Goal: Information Seeking & Learning: Learn about a topic

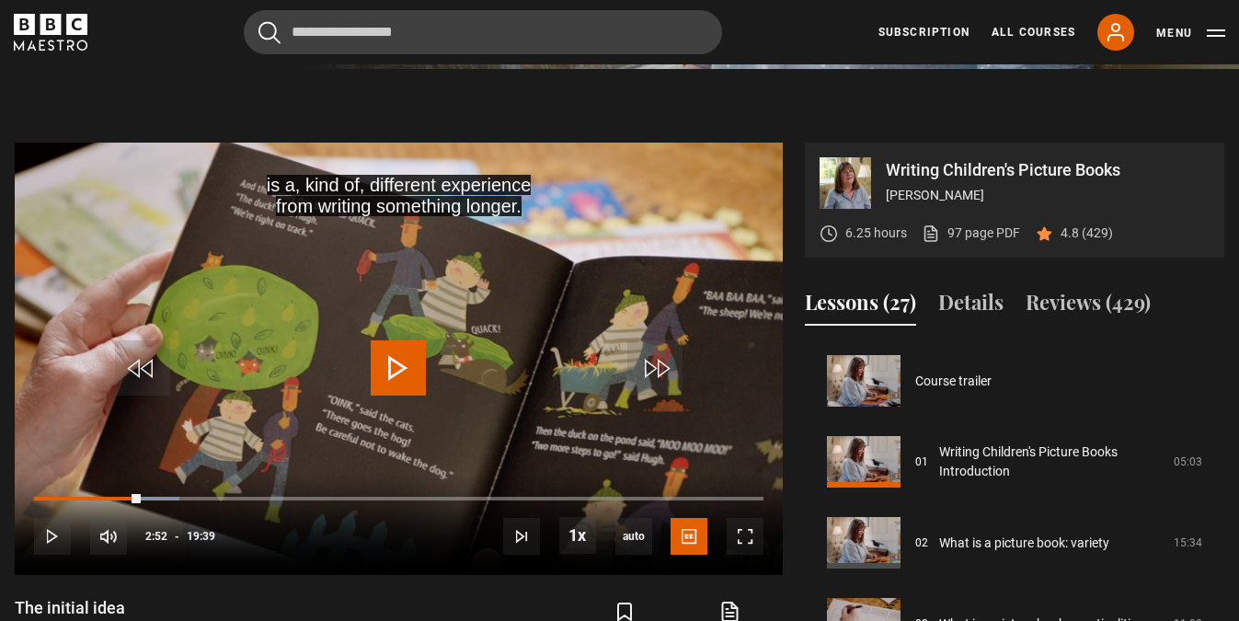
scroll to position [1819, 0]
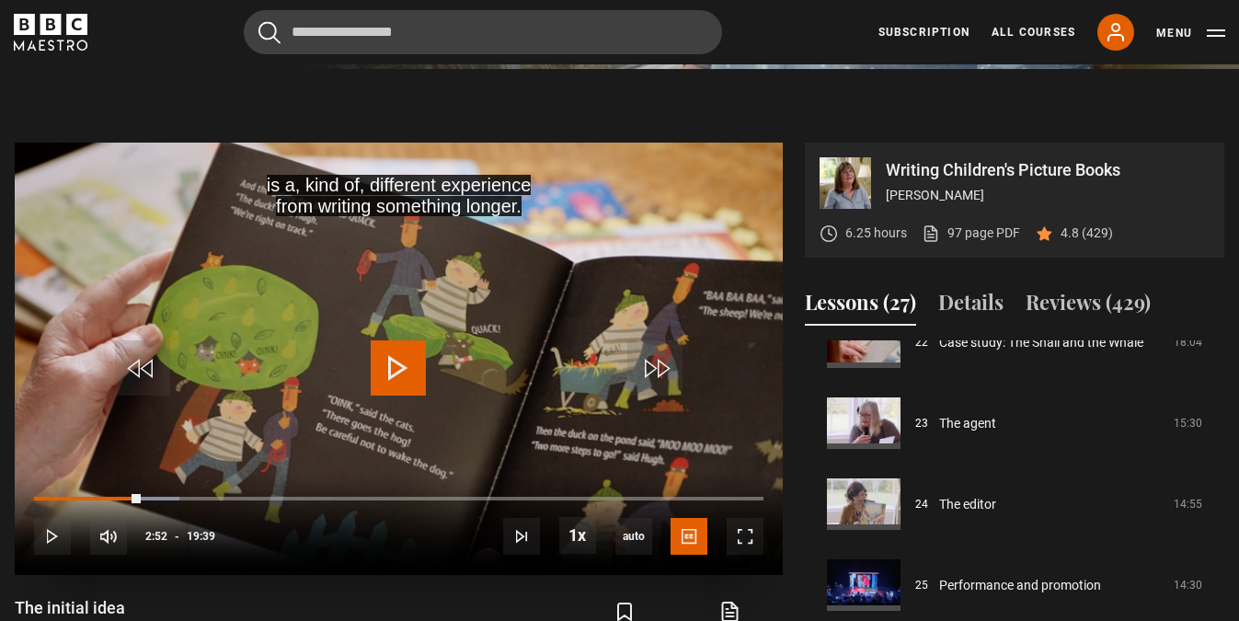
click at [390, 373] on span "Video Player" at bounding box center [398, 367] width 55 height 55
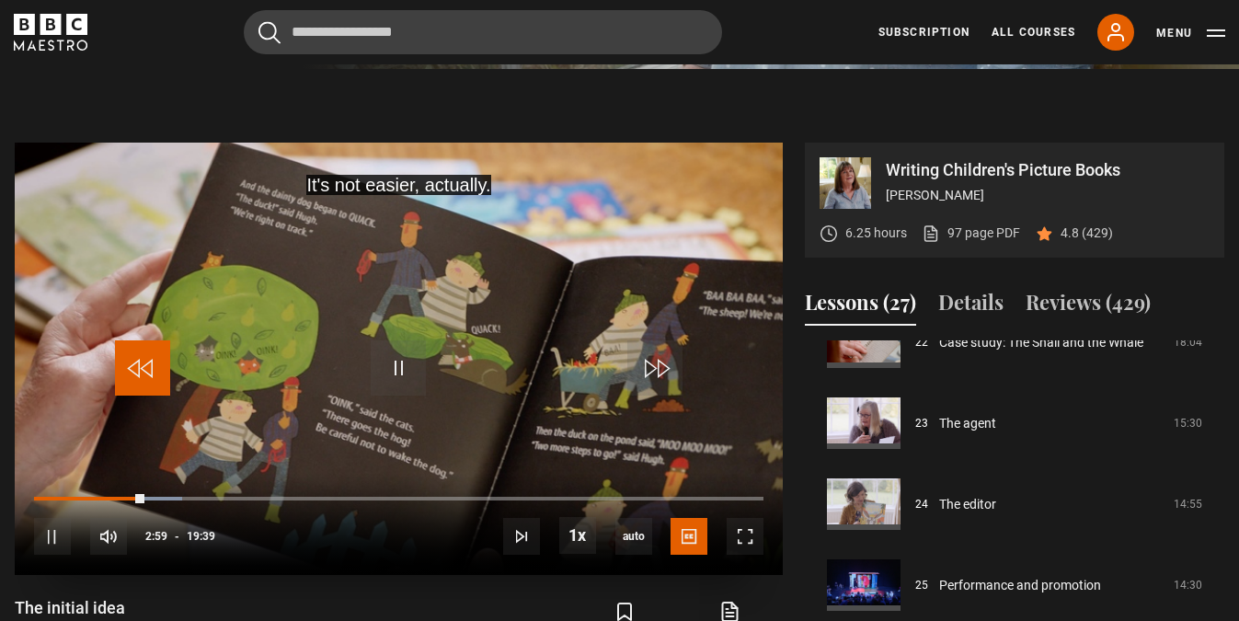
click at [150, 372] on span "Video Player" at bounding box center [142, 367] width 55 height 55
click at [132, 369] on span "Video Player" at bounding box center [142, 367] width 55 height 55
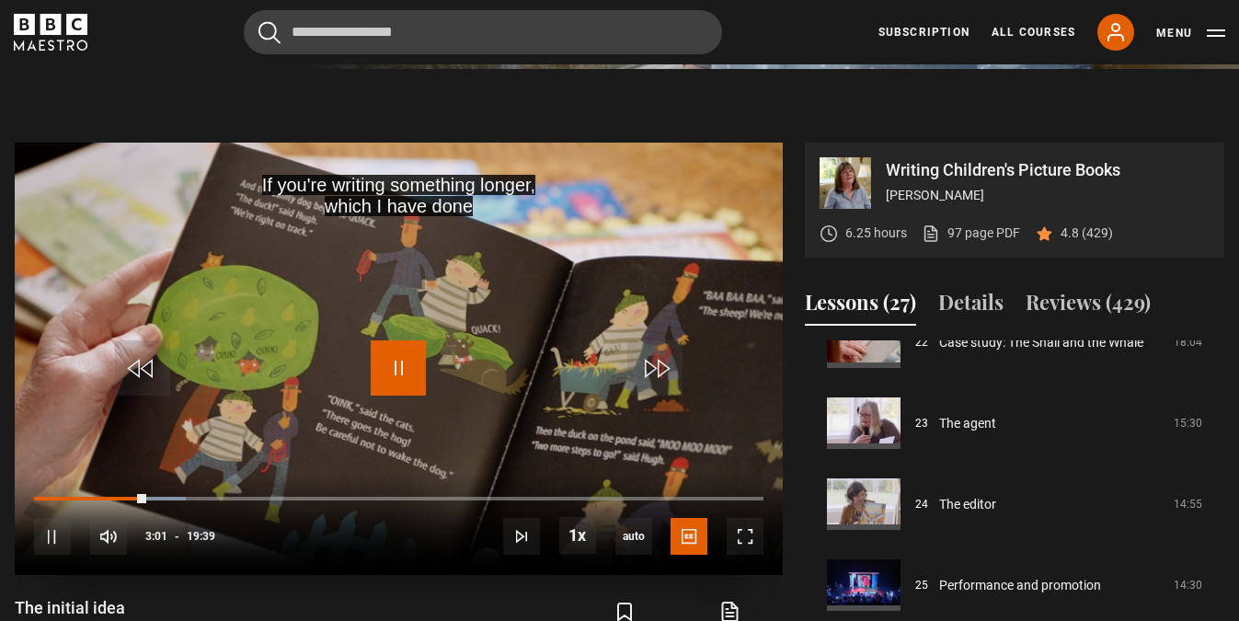
click at [400, 370] on span "Video Player" at bounding box center [398, 367] width 55 height 55
click at [405, 372] on span "Video Player" at bounding box center [398, 367] width 55 height 55
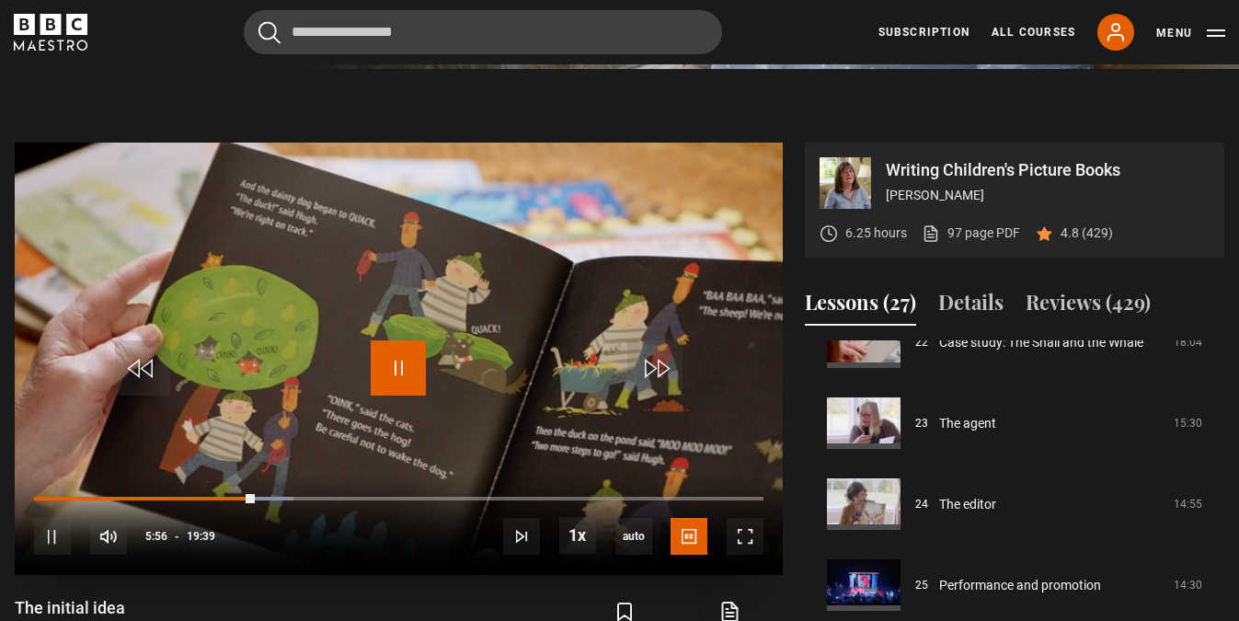
click at [406, 367] on span "Video Player" at bounding box center [398, 367] width 55 height 55
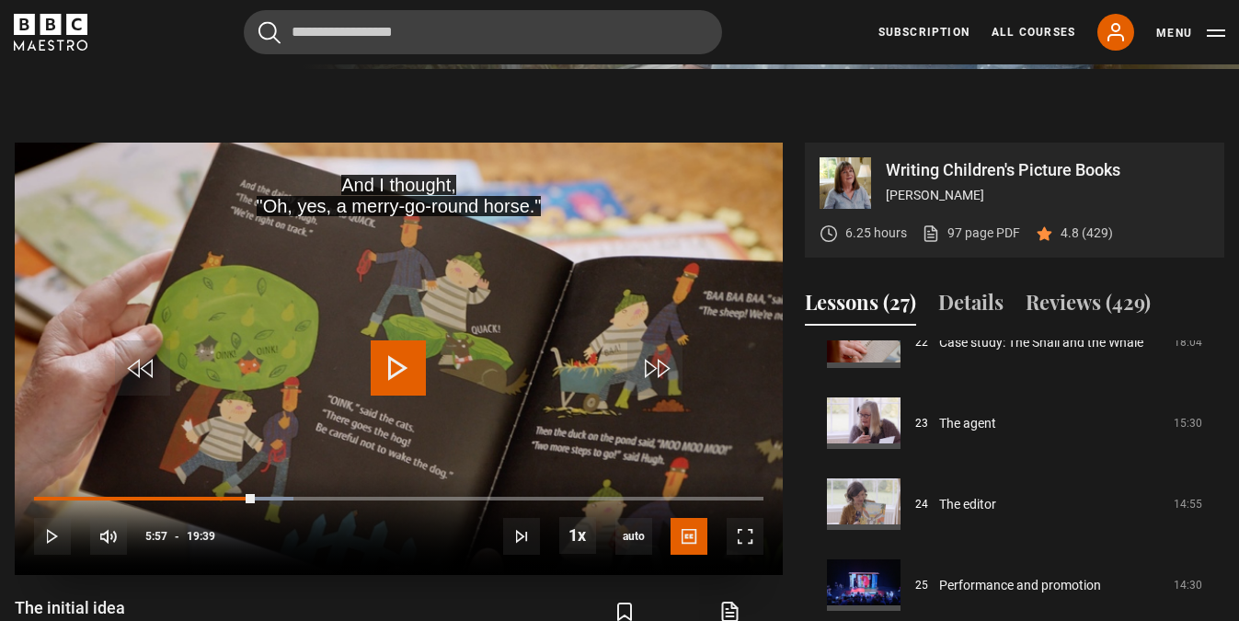
click at [401, 373] on span "Video Player" at bounding box center [398, 367] width 55 height 55
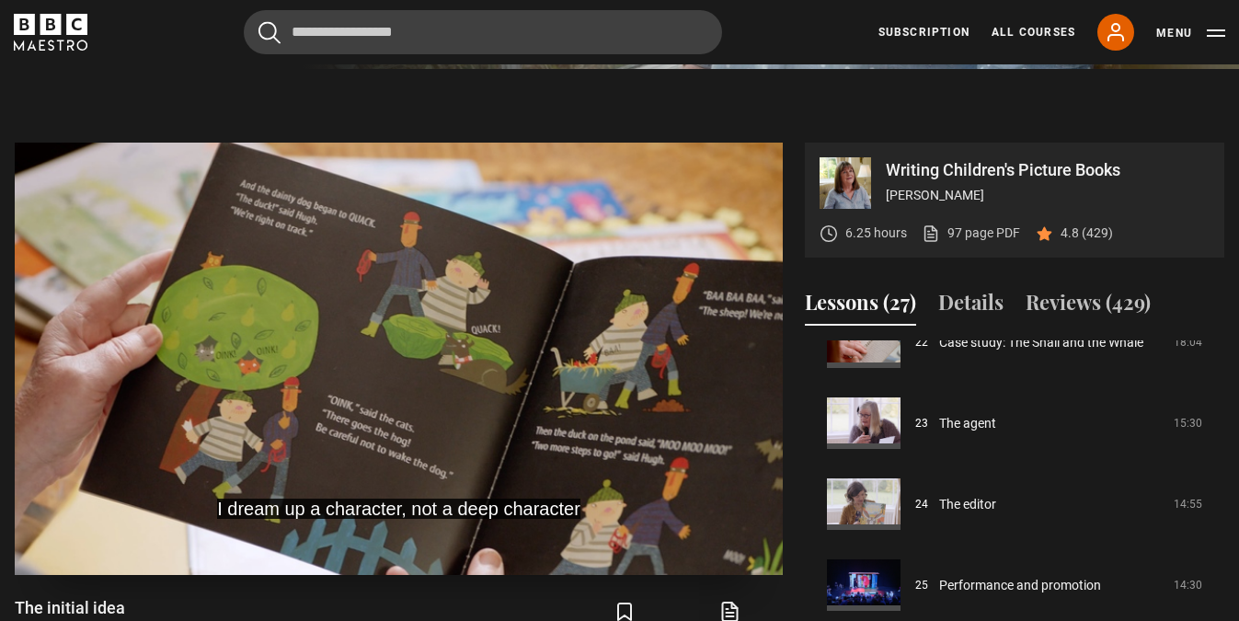
click at [52, 535] on video "Video Player" at bounding box center [399, 359] width 768 height 432
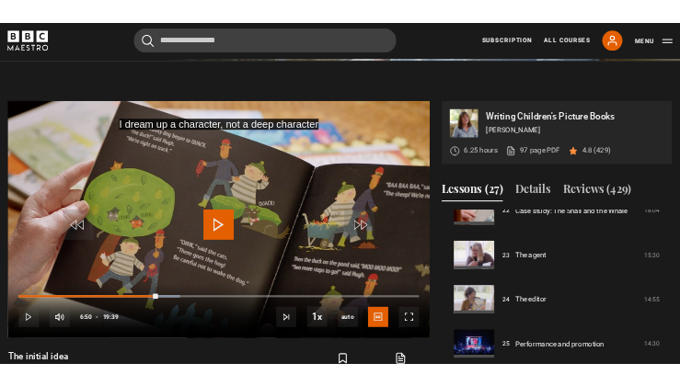
scroll to position [0, 0]
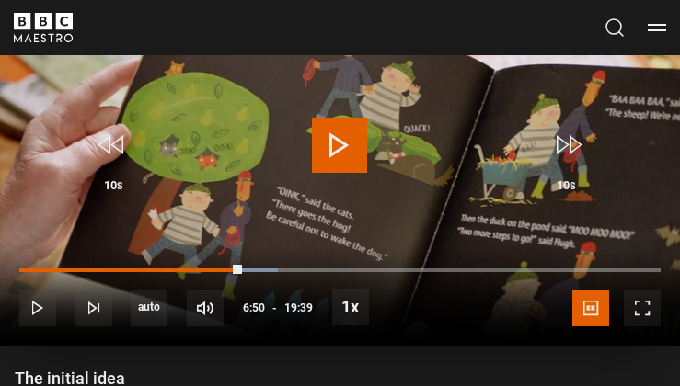
click at [339, 147] on span "Video Player" at bounding box center [339, 145] width 55 height 55
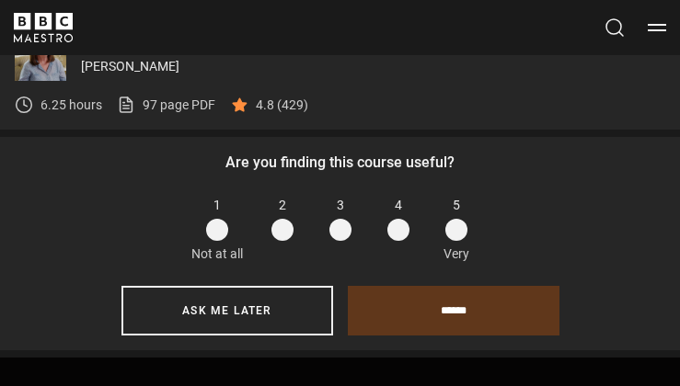
scroll to position [497, 0]
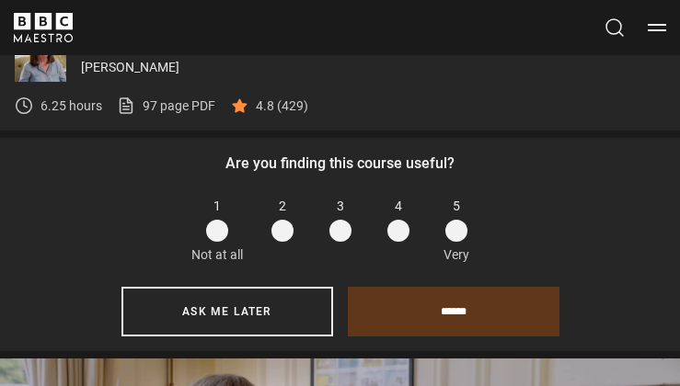
click at [456, 233] on span at bounding box center [456, 231] width 22 height 22
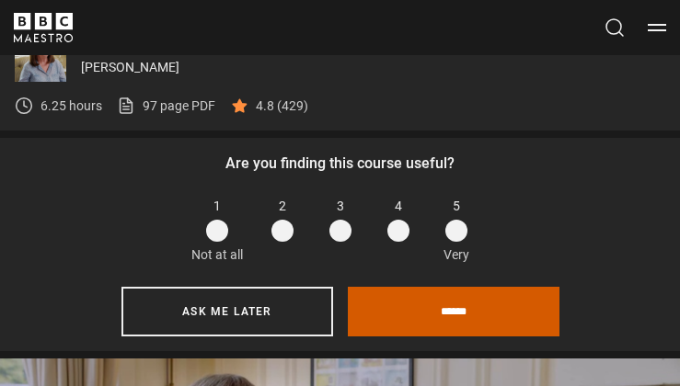
click at [463, 315] on input "******" at bounding box center [454, 312] width 212 height 50
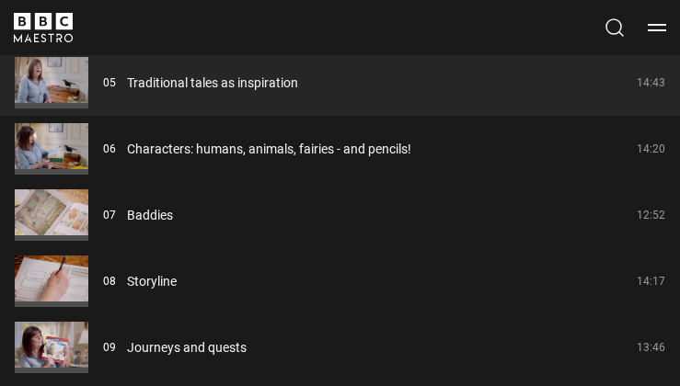
scroll to position [1373, 0]
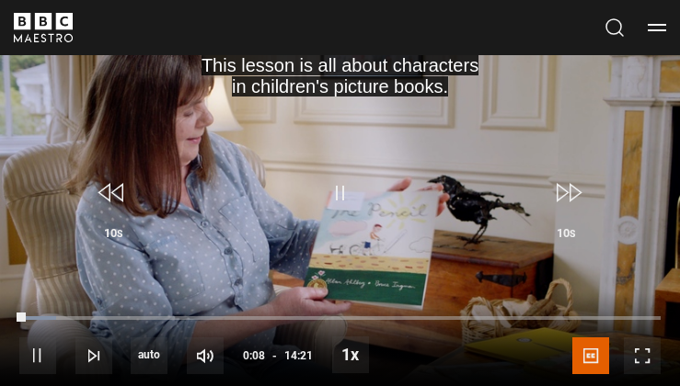
scroll to position [618, 0]
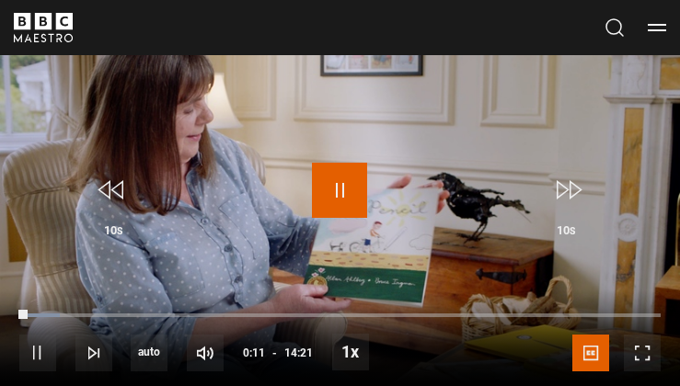
click at [336, 187] on span "Video Player" at bounding box center [339, 190] width 55 height 55
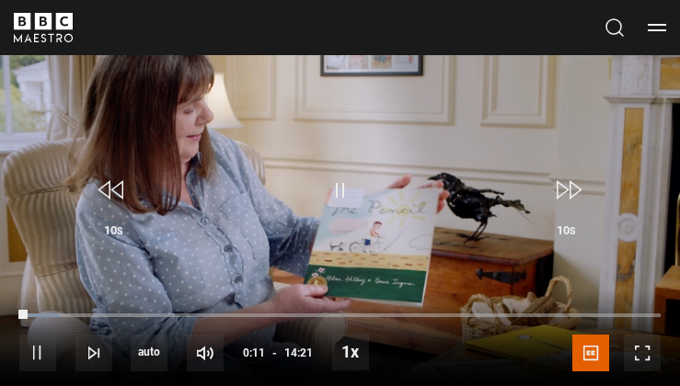
scroll to position [623, 0]
